Goal: Task Accomplishment & Management: Complete application form

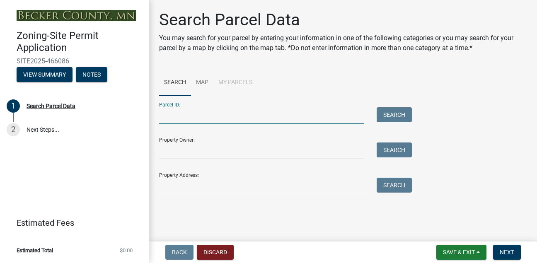
click at [176, 114] on input "Parcel ID:" at bounding box center [261, 115] width 205 height 17
type input "100366000"
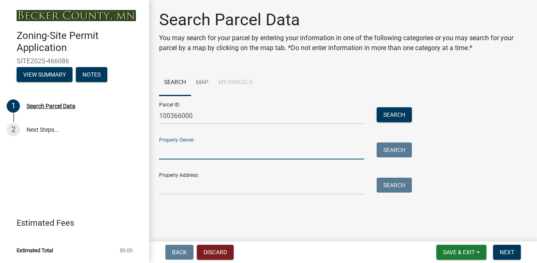
click at [182, 148] on input "Property Owner:" at bounding box center [261, 151] width 205 height 17
type input "[PERSON_NAME]"
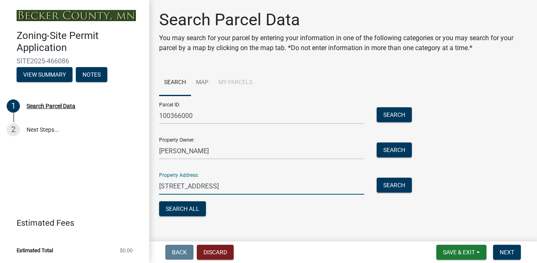
click at [243, 186] on input "[STREET_ADDRESS]" at bounding box center [261, 186] width 205 height 17
type input "2"
type input "[STREET_ADDRESS]"
click at [189, 208] on button "Search All" at bounding box center [182, 208] width 47 height 15
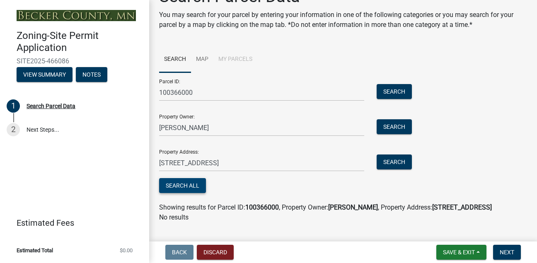
scroll to position [37, 0]
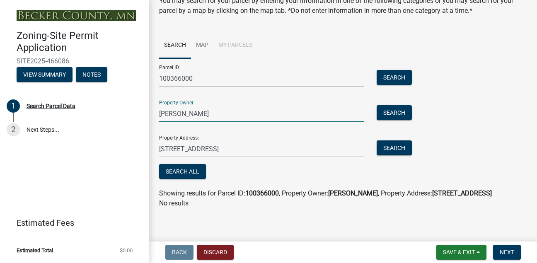
click at [193, 113] on input "[PERSON_NAME]" at bounding box center [261, 113] width 205 height 17
type input "[PERSON_NAME] and [PERSON_NAME]"
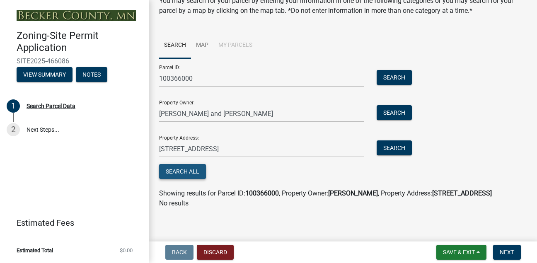
click at [189, 172] on button "Search All" at bounding box center [182, 171] width 47 height 15
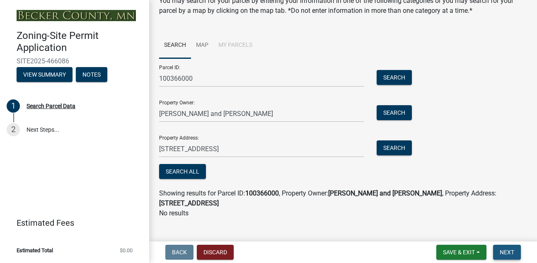
click at [506, 253] on span "Next" at bounding box center [507, 252] width 15 height 7
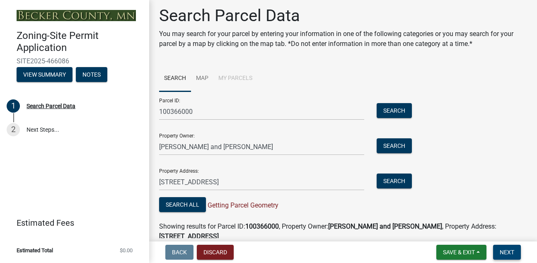
scroll to position [0, 0]
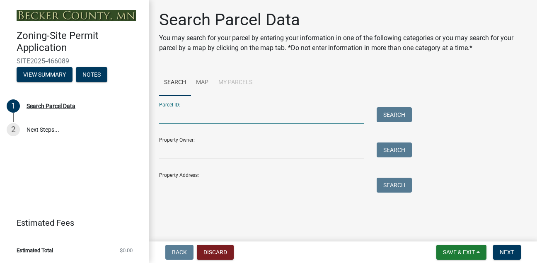
click at [181, 118] on input "Parcel ID:" at bounding box center [261, 115] width 205 height 17
type input "100366000"
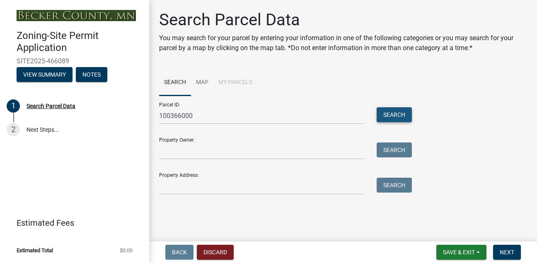
click at [395, 116] on button "Search" at bounding box center [394, 114] width 35 height 15
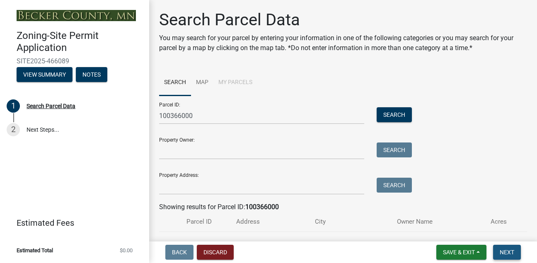
click at [506, 254] on span "Next" at bounding box center [507, 252] width 15 height 7
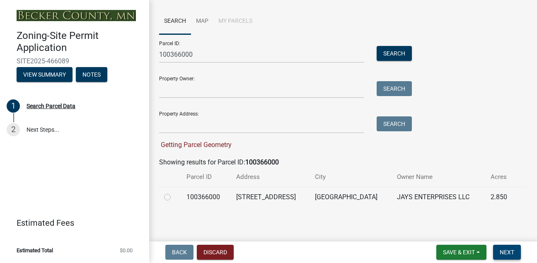
scroll to position [63, 0]
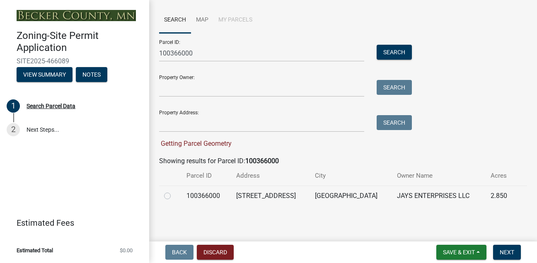
click at [174, 191] on label at bounding box center [174, 191] width 0 height 0
click at [174, 196] on input "radio" at bounding box center [176, 193] width 5 height 5
radio input "true"
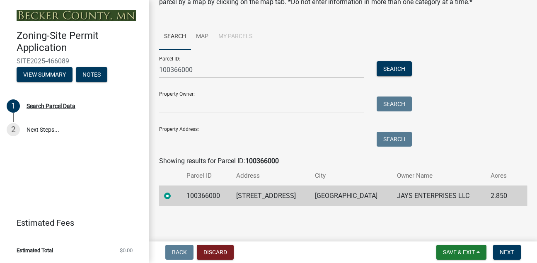
scroll to position [46, 0]
click at [508, 251] on span "Next" at bounding box center [507, 252] width 15 height 7
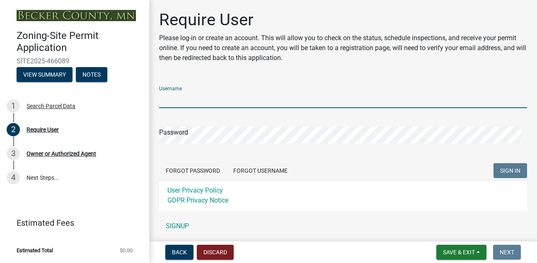
click at [196, 99] on input "Username" at bounding box center [343, 99] width 368 height 17
type input "Jays"
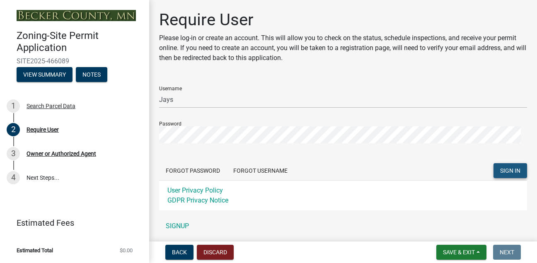
click at [500, 170] on span "SIGN IN" at bounding box center [510, 170] width 20 height 7
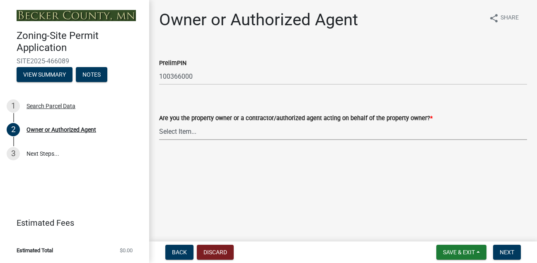
click at [191, 132] on select "Select Item... Property Owner Authorized Agent" at bounding box center [343, 131] width 368 height 17
click at [159, 123] on select "Select Item... Property Owner Authorized Agent" at bounding box center [343, 131] width 368 height 17
select select "3c674549-ed69-405f-b795-9fa3f7d47d9d"
click at [503, 253] on span "Next" at bounding box center [507, 252] width 15 height 7
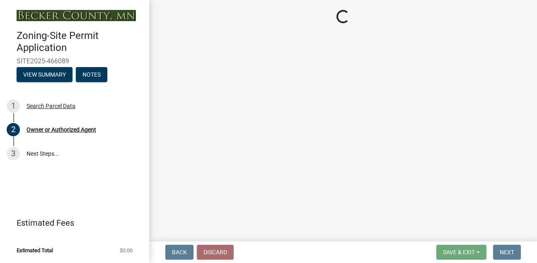
select select "7495cd23-7925-4583-9785-3065799a1be4"
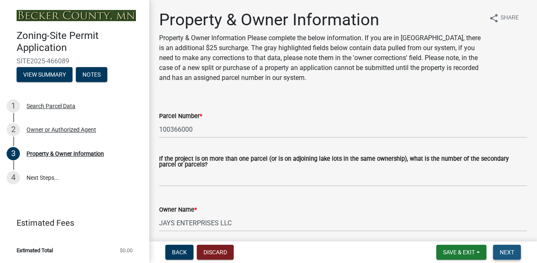
click at [503, 253] on span "Next" at bounding box center [507, 252] width 15 height 7
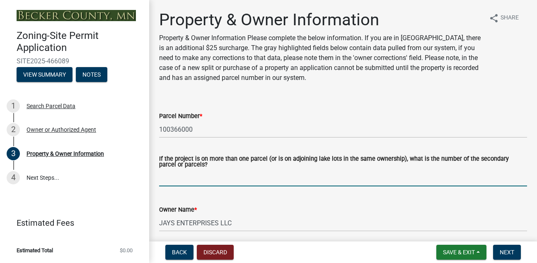
click at [185, 174] on input "If the project is on more than one parcel (or is on adjoining lake lots in the …" at bounding box center [343, 177] width 368 height 17
type input "2"
type input "no"
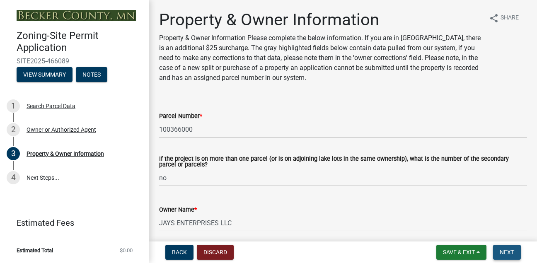
click at [508, 249] on span "Next" at bounding box center [507, 252] width 15 height 7
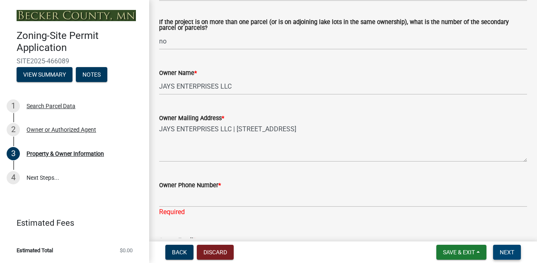
scroll to position [146, 0]
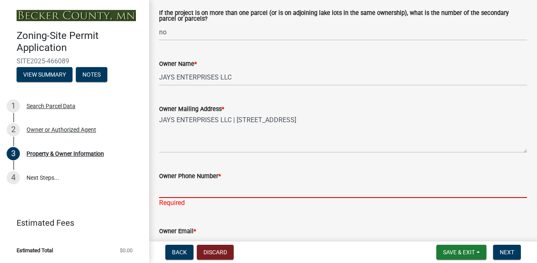
click at [247, 191] on input "Owner Phone Number *" at bounding box center [343, 189] width 368 height 17
type input "2188412636"
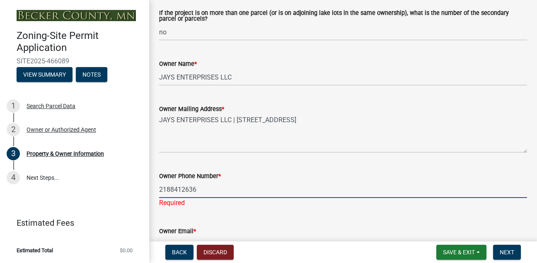
type input "jdavis@arvig.net"
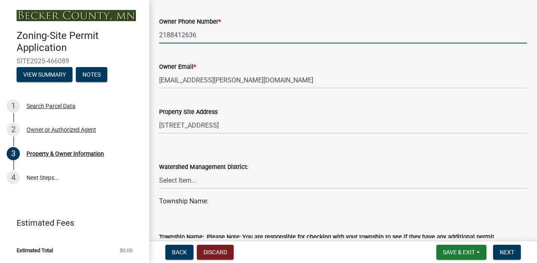
scroll to position [317, 0]
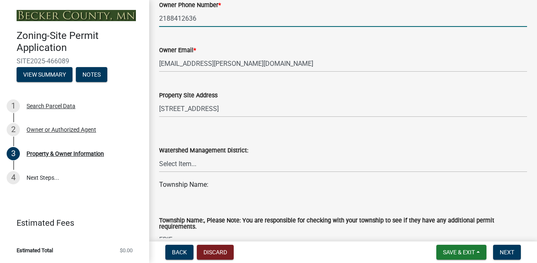
type input "2188412636"
click at [213, 184] on div "Township Name:" at bounding box center [343, 185] width 368 height 10
click at [199, 165] on select "Select Item... PELICAN RIVER WTRSHD BUFFALO WATERSHED CORMORANT WATERSHED WILD …" at bounding box center [343, 163] width 368 height 17
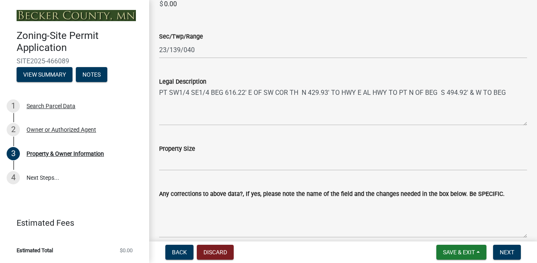
scroll to position [615, 0]
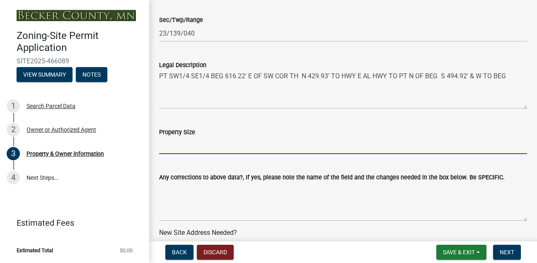
click at [169, 145] on input "Property Size" at bounding box center [343, 145] width 368 height 17
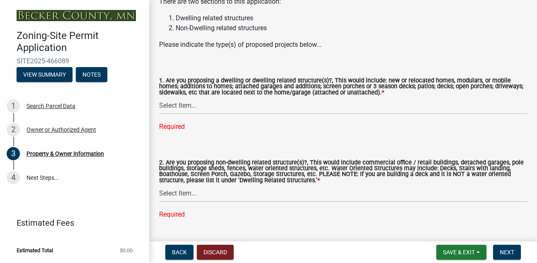
scroll to position [922, 0]
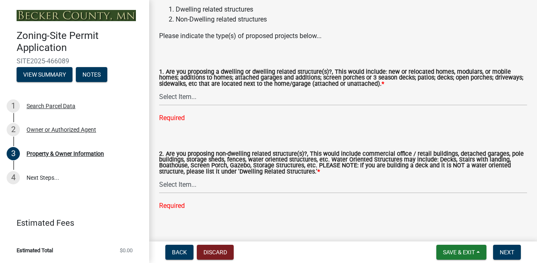
type input "2.85"
click at [183, 106] on select "Select Item... Yes No" at bounding box center [343, 97] width 368 height 17
click at [159, 99] on select "Select Item... Yes No" at bounding box center [343, 97] width 368 height 17
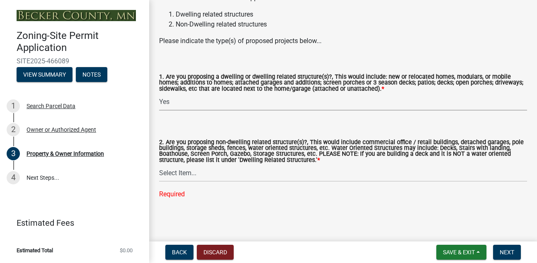
click at [173, 105] on select "Select Item... Yes No" at bounding box center [343, 102] width 368 height 17
click at [159, 99] on select "Select Item... Yes No" at bounding box center [343, 102] width 368 height 17
select select "fcf6d223-6c57-4dc5-b63a-a94704169022"
click at [187, 181] on select "Select Item... Yes No" at bounding box center [343, 173] width 368 height 17
click at [159, 181] on select "Select Item... Yes No" at bounding box center [343, 173] width 368 height 17
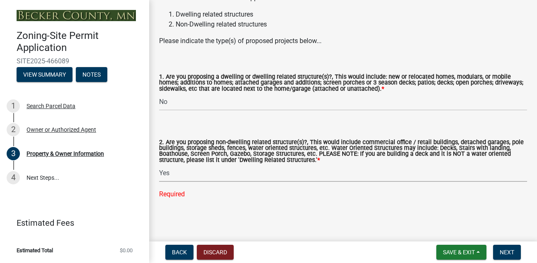
select select "5a5634ed-f11e-4c7b-90e1-096e6cfd17b9"
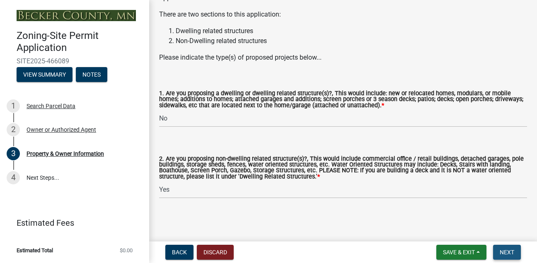
click at [505, 249] on span "Next" at bounding box center [507, 252] width 15 height 7
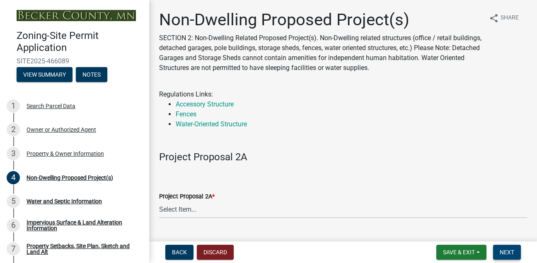
drag, startPoint x: 505, startPoint y: 249, endPoint x: 361, endPoint y: 237, distance: 144.3
click at [361, 237] on wm-app "Zoning-Site Permit Application SITE2025-466089 View Summary Notes 1 Search Parc…" at bounding box center [268, 131] width 537 height 263
click at [189, 211] on select "Select Item... N/A Commercial Office/Retail Building Detached Garage Pole Build…" at bounding box center [343, 209] width 368 height 17
click at [159, 201] on select "Select Item... N/A Commercial Office/Retail Building Detached Garage Pole Build…" at bounding box center [343, 209] width 368 height 17
select select "6ced1b54-2913-4dbf-9776-23baa6524e46"
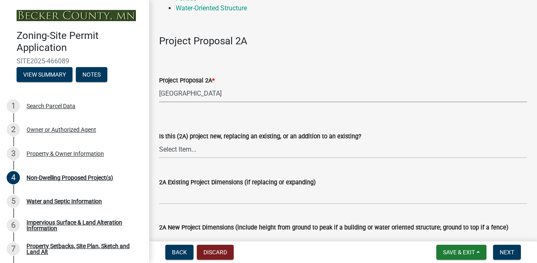
scroll to position [133, 0]
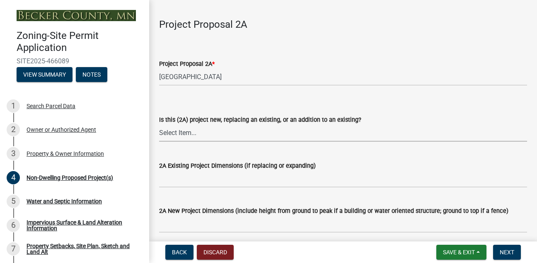
click at [184, 134] on select "Select Item... New to Property (new or used structure) Relocating/moving existi…" at bounding box center [343, 133] width 368 height 17
click at [159, 125] on select "Select Item... New to Property (new or used structure) Relocating/moving existi…" at bounding box center [343, 133] width 368 height 17
select select "3a2d96d3-fd69-4ed9-bae4-7a5aa03a7e58"
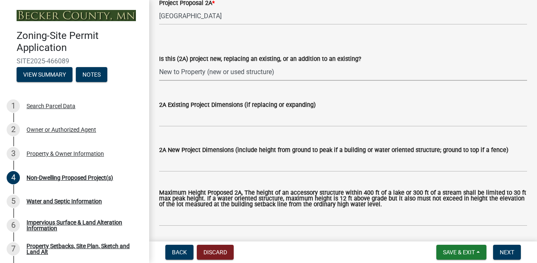
scroll to position [227, 0]
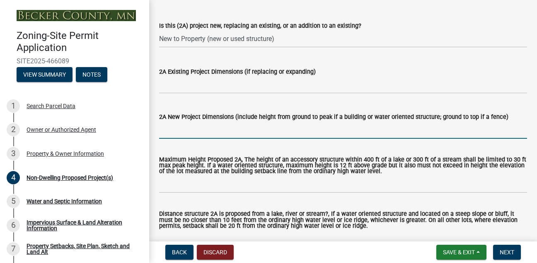
click at [203, 127] on input "2A New Project Dimensions (include height from ground to peak if a building or …" at bounding box center [343, 130] width 368 height 17
type input "54 feet by 20 feet"
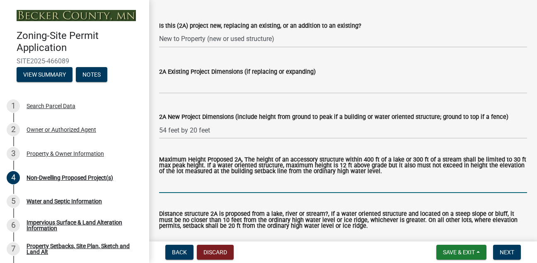
click at [174, 188] on input "Maximum Height Proposed 2A, The height of an accessory structure within 400 ft …" at bounding box center [343, 184] width 368 height 17
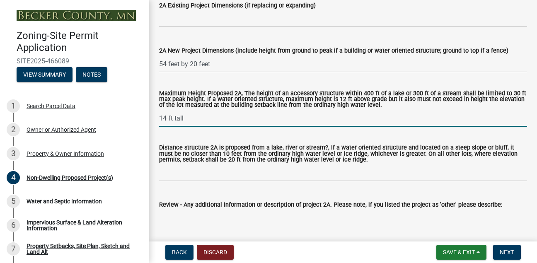
scroll to position [310, 0]
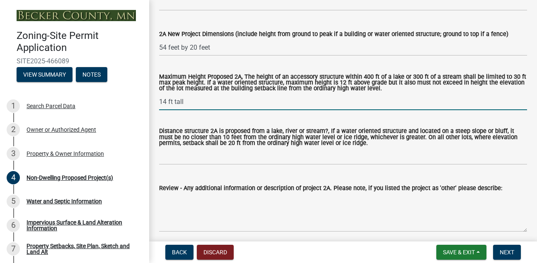
type input "14 ft tall"
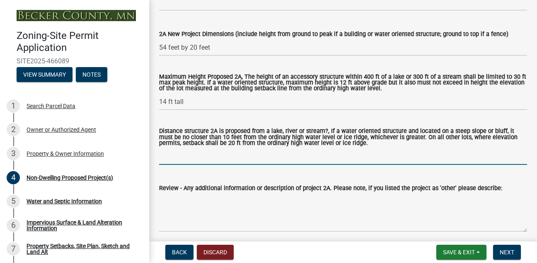
click at [182, 161] on input "Distance structure 2A is proposed from a lake, river or stream?, If a water ori…" at bounding box center [343, 156] width 368 height 17
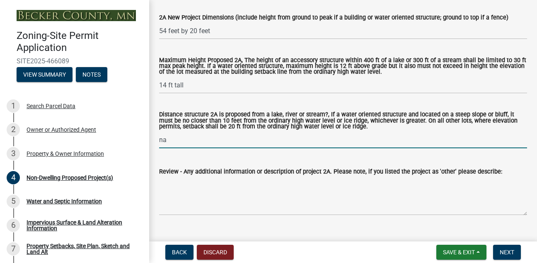
scroll to position [343, 0]
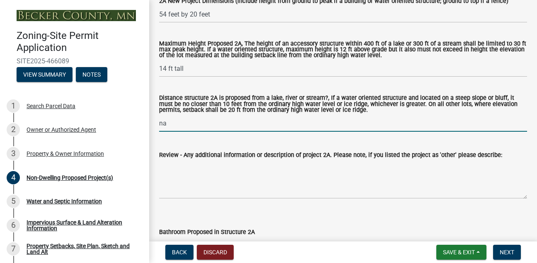
type input "na"
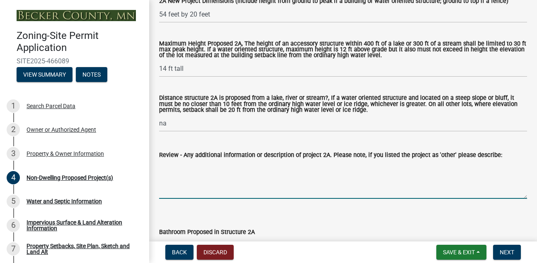
click at [181, 191] on textarea "Review - Any additional information or description of project 2A. Please note, …" at bounding box center [343, 179] width 368 height 39
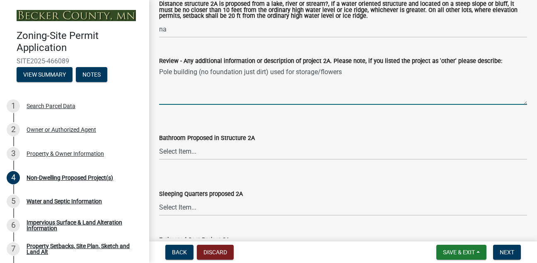
scroll to position [453, 0]
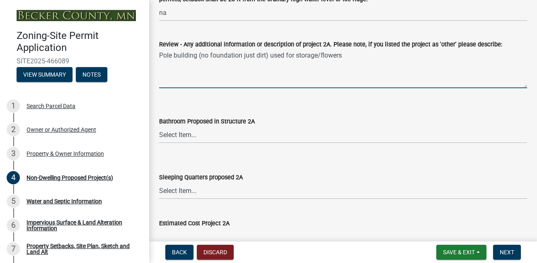
type textarea "Pole building (no foundation just dirt) used for storage/flowers"
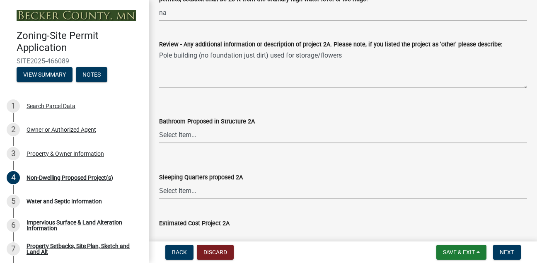
click at [183, 137] on select "Select Item... N/A Yes No" at bounding box center [343, 134] width 368 height 17
click at [159, 127] on select "Select Item... N/A Yes No" at bounding box center [343, 134] width 368 height 17
select select "6094bfe3-a997-46d7-8224-ceb3abf7e49e"
click at [193, 189] on select "Select Item... N/A Yes No" at bounding box center [343, 190] width 368 height 17
click at [159, 183] on select "Select Item... N/A Yes No" at bounding box center [343, 190] width 368 height 17
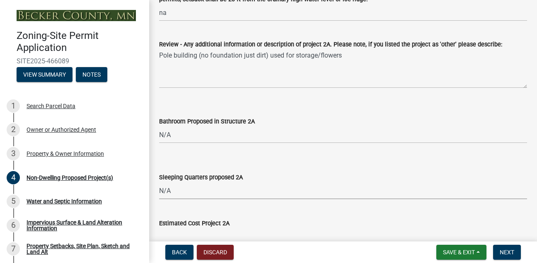
select select "ae391dbd-f41d-43ca-bdf1-092bd9136923"
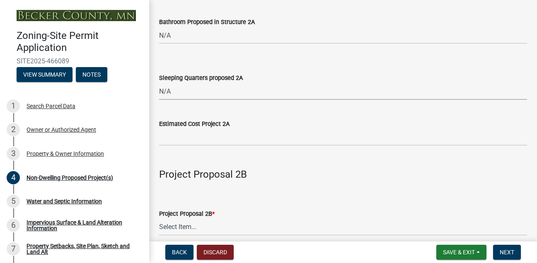
scroll to position [575, 0]
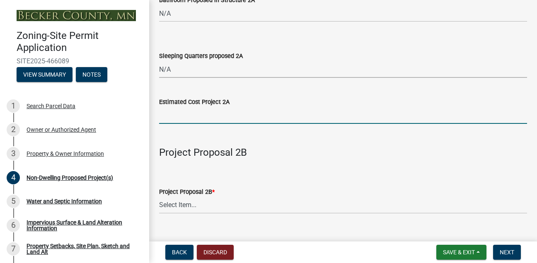
click at [193, 118] on input "text" at bounding box center [343, 115] width 368 height 17
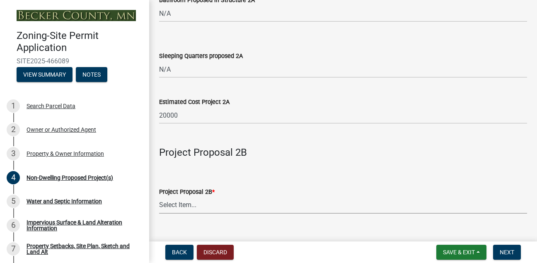
click at [189, 206] on select "Select Item... N/A Commercial Office/Retail Building Detached Garage Pole Build…" at bounding box center [343, 205] width 368 height 17
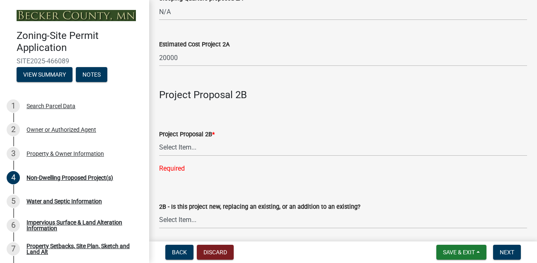
scroll to position [636, 0]
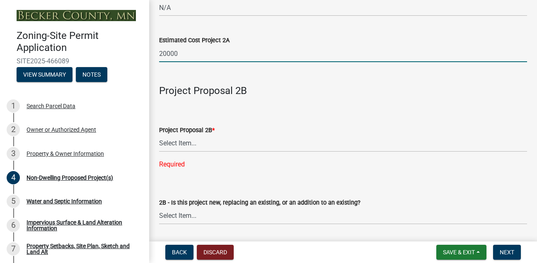
click at [166, 56] on input "20000" at bounding box center [343, 53] width 368 height 17
click at [179, 56] on input "20000" at bounding box center [343, 53] width 368 height 17
type input "20000"
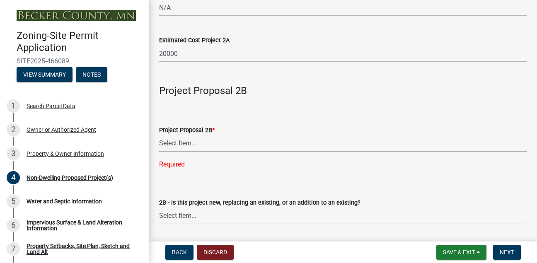
click at [189, 143] on select "Select Item... N/A Commercial Office/Retail Building Detached Garage Pole Build…" at bounding box center [343, 143] width 368 height 17
click at [159, 135] on select "Select Item... N/A Commercial Office/Retail Building Detached Garage Pole Build…" at bounding box center [343, 143] width 368 height 17
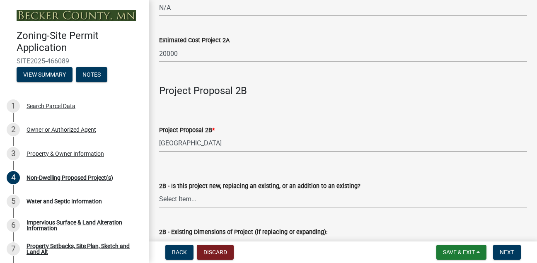
click at [204, 142] on select "Select Item... N/A Commercial Office/Retail Building Detached Garage Pole Build…" at bounding box center [343, 143] width 368 height 17
click at [159, 135] on select "Select Item... N/A Commercial Office/Retail Building Detached Garage Pole Build…" at bounding box center [343, 143] width 368 height 17
select select "258cbdbc-8629-455d-9fed-6a57bf82144e"
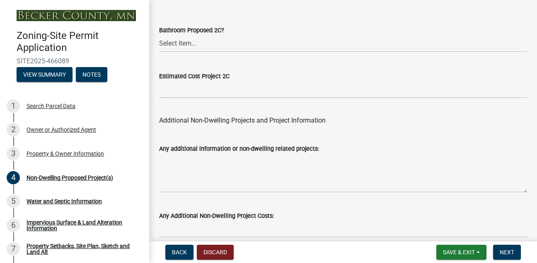
scroll to position [1783, 0]
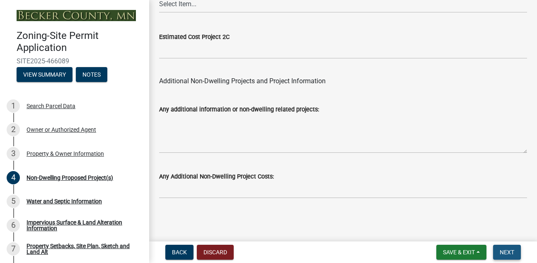
click at [504, 251] on span "Next" at bounding box center [507, 252] width 15 height 7
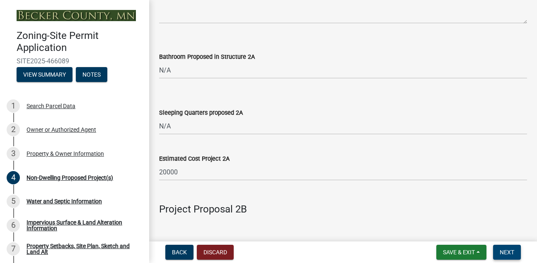
scroll to position [568, 0]
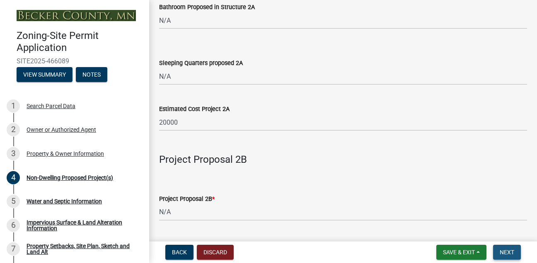
click at [508, 254] on span "Next" at bounding box center [507, 252] width 15 height 7
click at [465, 250] on span "Save & Exit" at bounding box center [459, 252] width 32 height 7
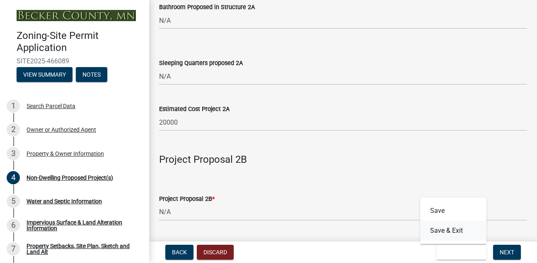
click at [435, 229] on button "Save & Exit" at bounding box center [453, 231] width 66 height 20
